Goal: Navigation & Orientation: Find specific page/section

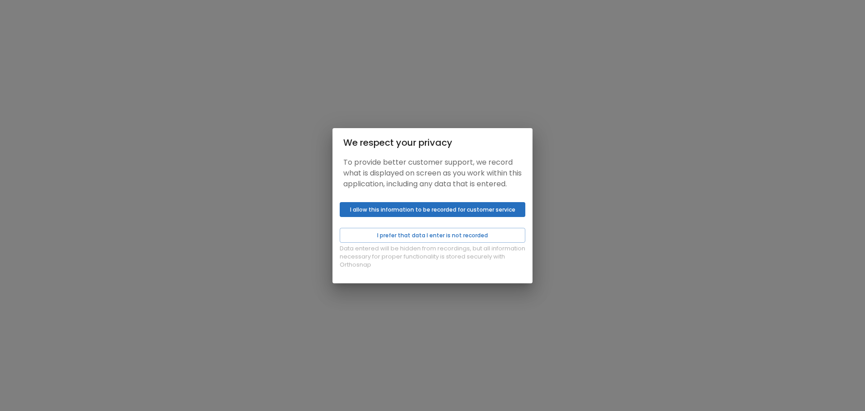
click at [433, 212] on button "I allow this information to be recorded for customer service" at bounding box center [433, 209] width 186 height 15
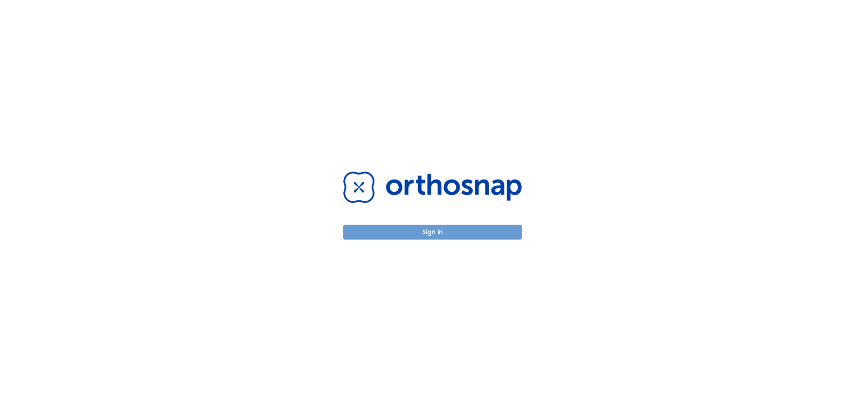
click at [441, 235] on button "Sign in" at bounding box center [432, 231] width 178 height 15
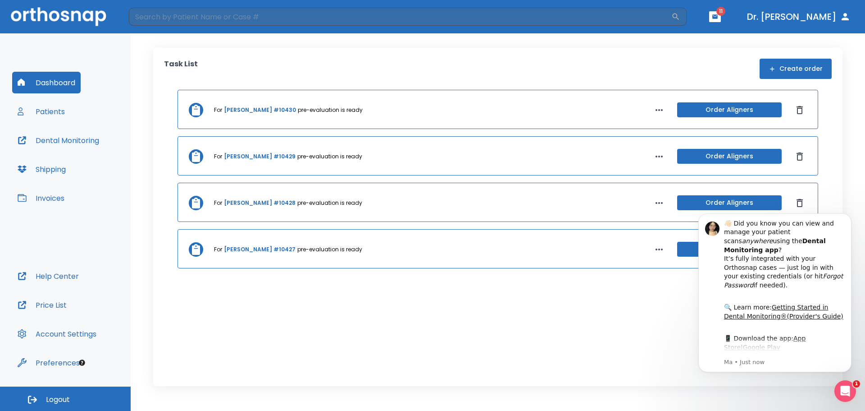
click at [55, 109] on button "Patients" at bounding box center [41, 112] width 58 height 22
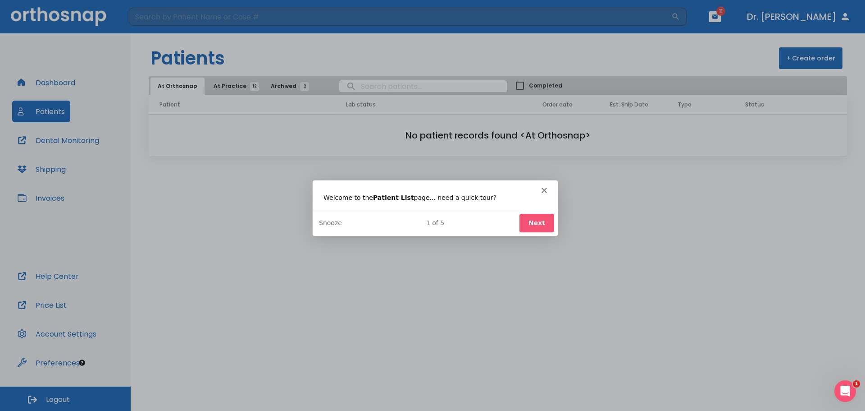
click at [544, 221] on button "Next" at bounding box center [536, 222] width 35 height 18
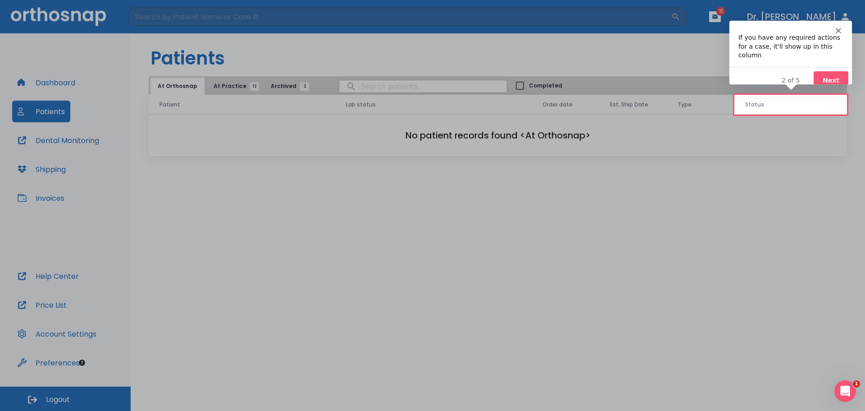
click at [839, 31] on polygon "Close" at bounding box center [838, 29] width 5 height 5
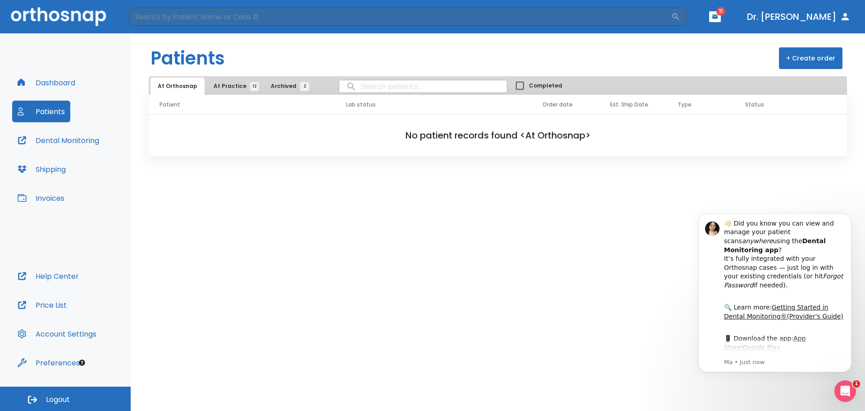
click at [251, 87] on span "12" at bounding box center [254, 86] width 9 height 9
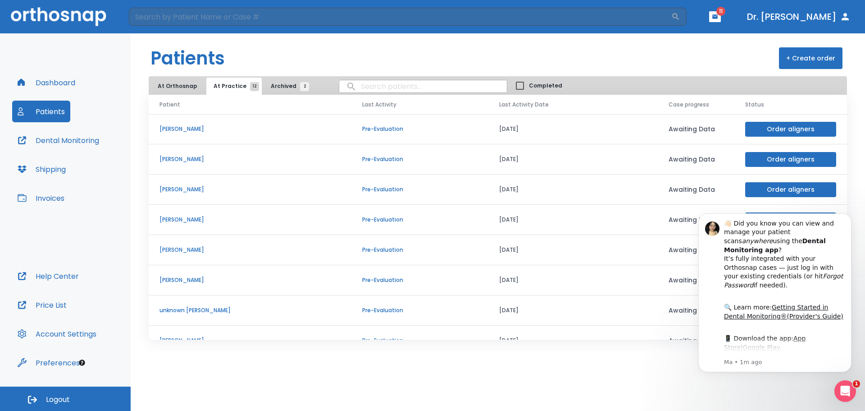
click at [717, 19] on icon "button" at bounding box center [715, 17] width 6 height 6
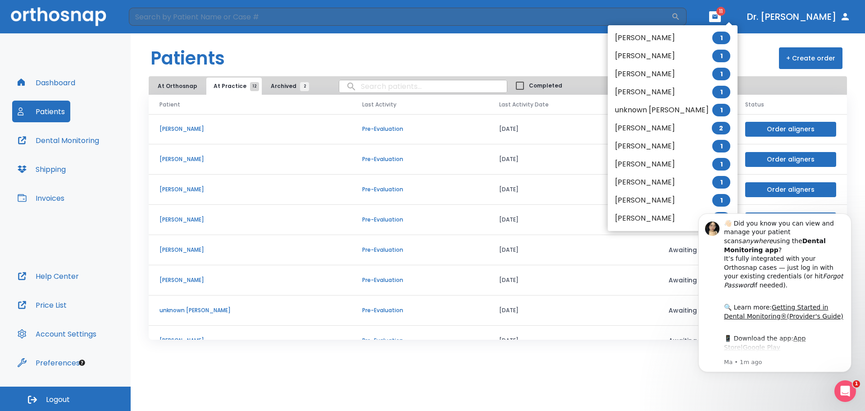
click at [749, 45] on div at bounding box center [432, 205] width 865 height 411
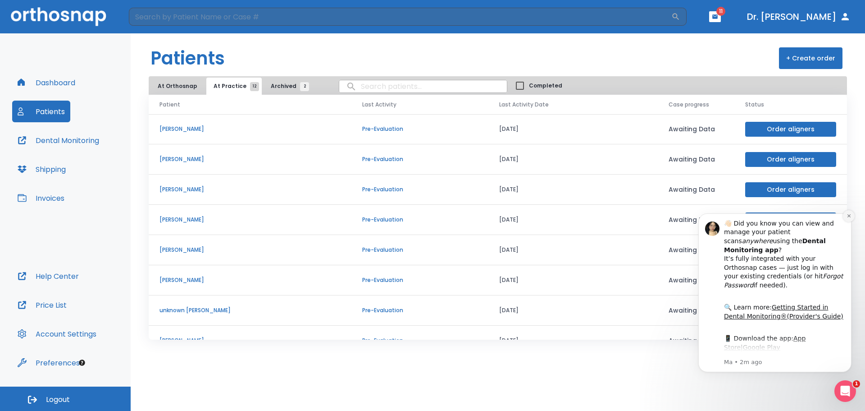
click at [850, 216] on icon "Dismiss notification" at bounding box center [848, 215] width 3 height 3
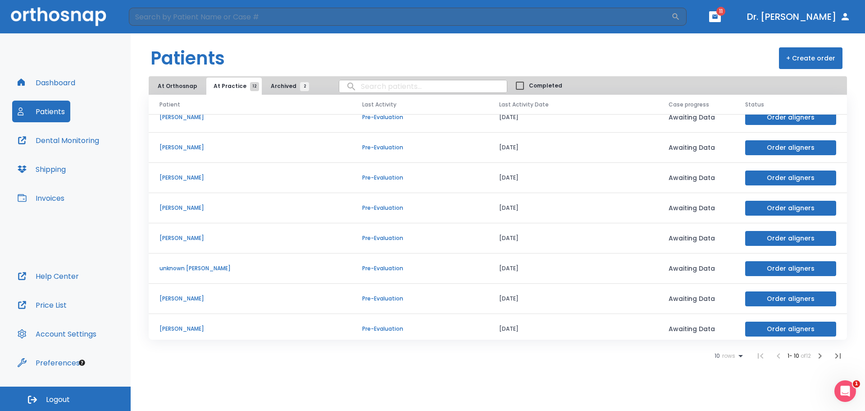
scroll to position [77, 0]
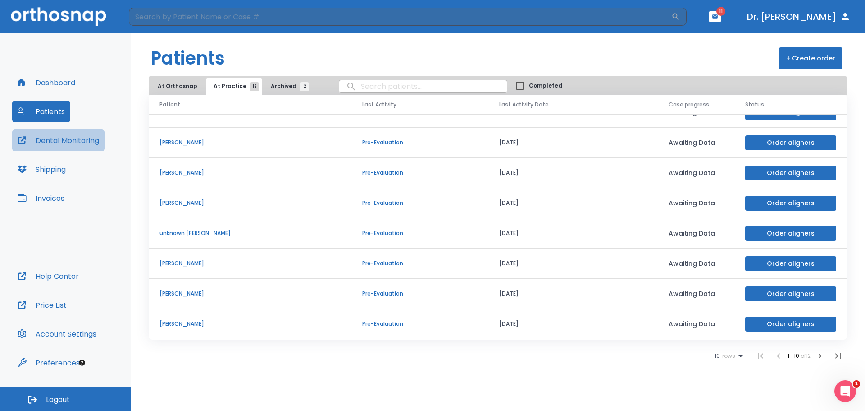
click at [80, 143] on button "Dental Monitoring" at bounding box center [58, 140] width 92 height 22
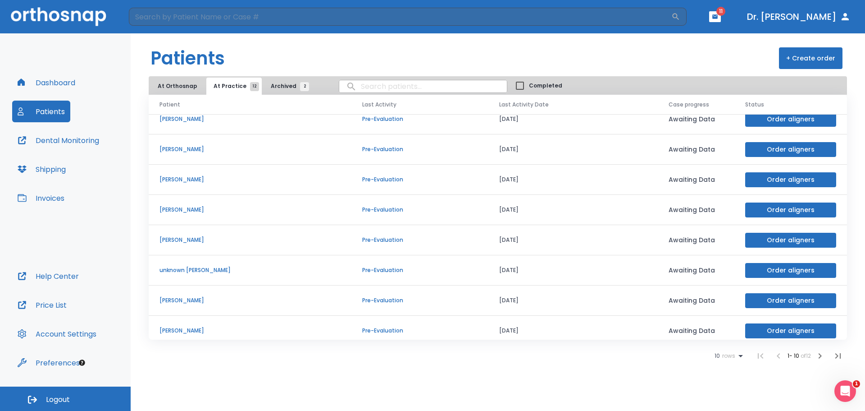
scroll to position [0, 0]
